Goal: Check status: Check status

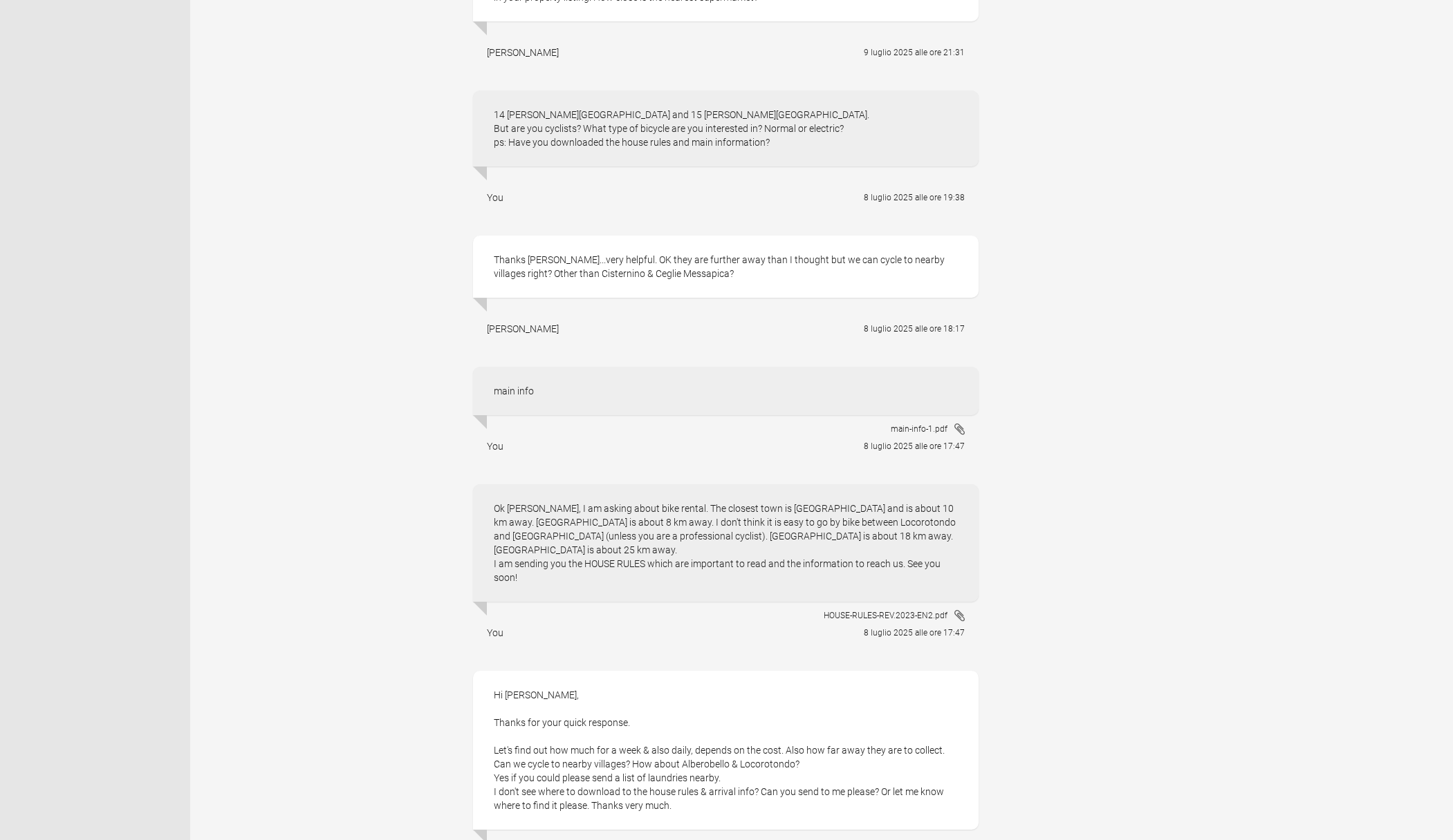
scroll to position [4023, 0]
